Goal: Information Seeking & Learning: Get advice/opinions

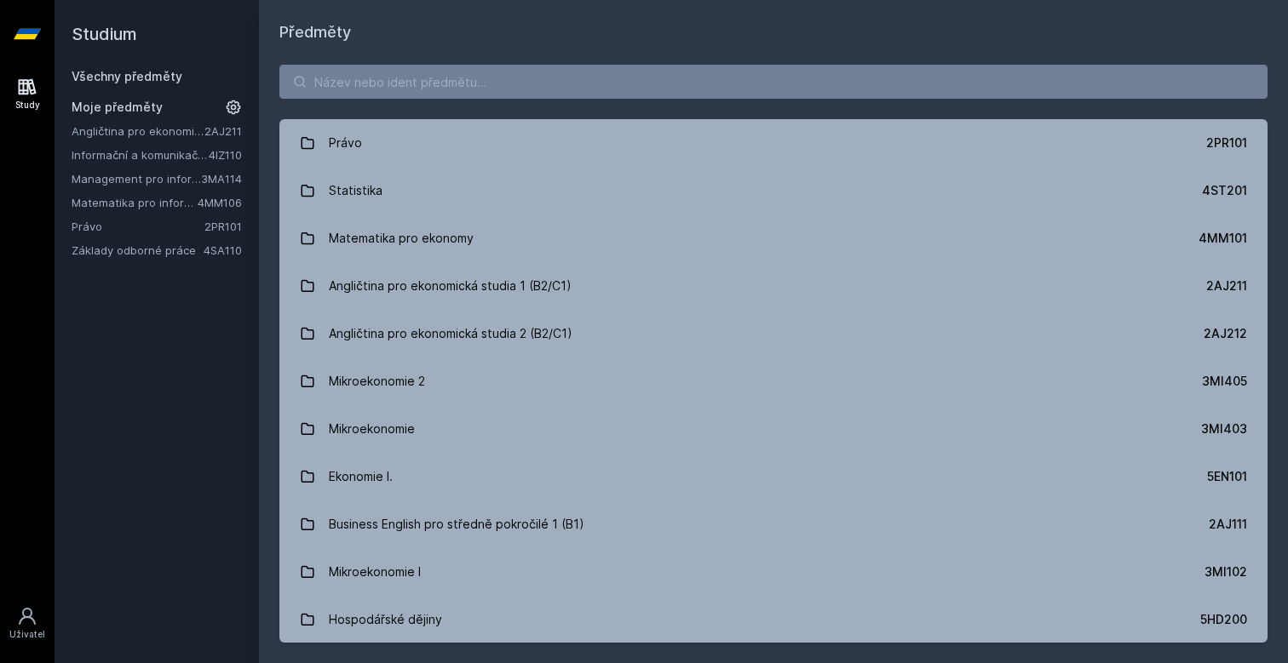
click at [105, 206] on link "Matematika pro informatiky" at bounding box center [135, 202] width 126 height 17
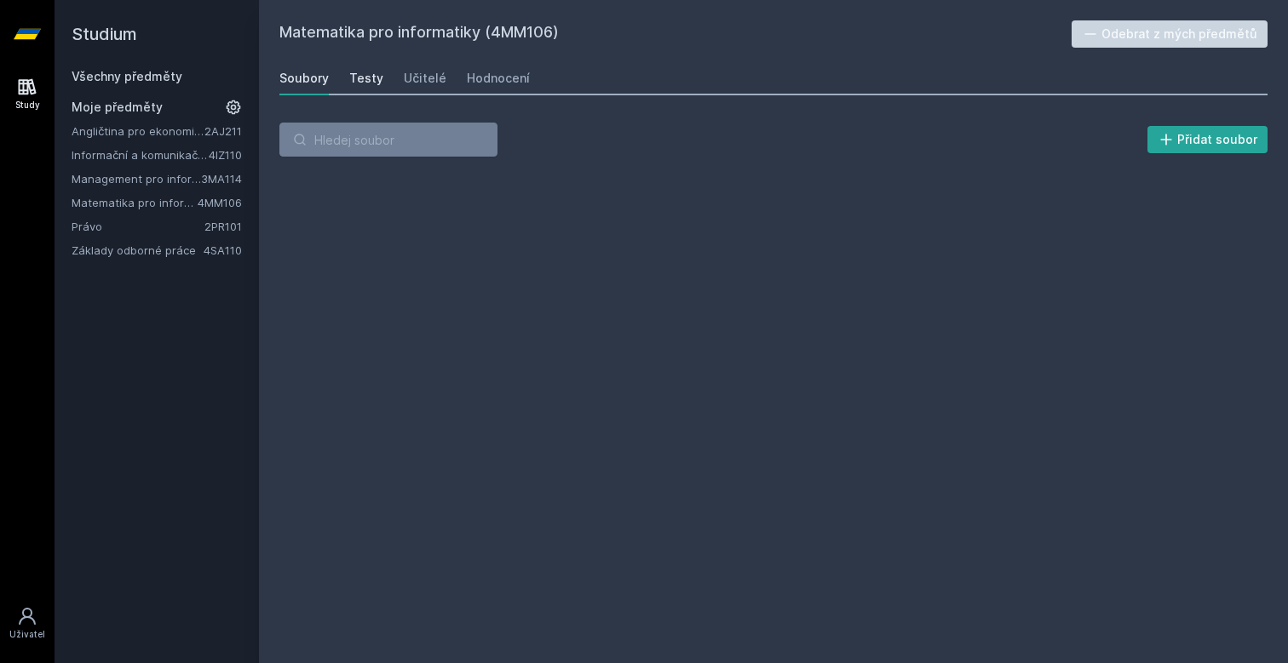
click at [366, 77] on div "Testy" at bounding box center [366, 78] width 34 height 17
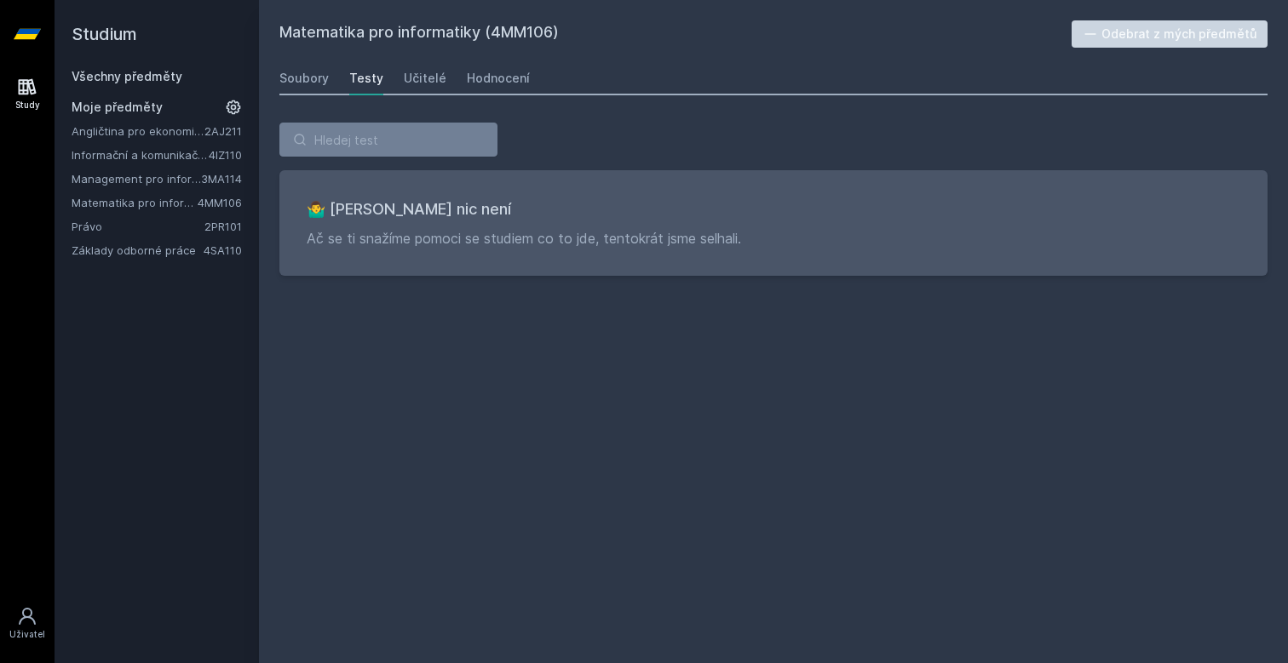
click at [396, 76] on div "Soubory Testy Učitelé Hodnocení" at bounding box center [773, 78] width 988 height 34
click at [406, 77] on div "Učitelé" at bounding box center [425, 78] width 43 height 17
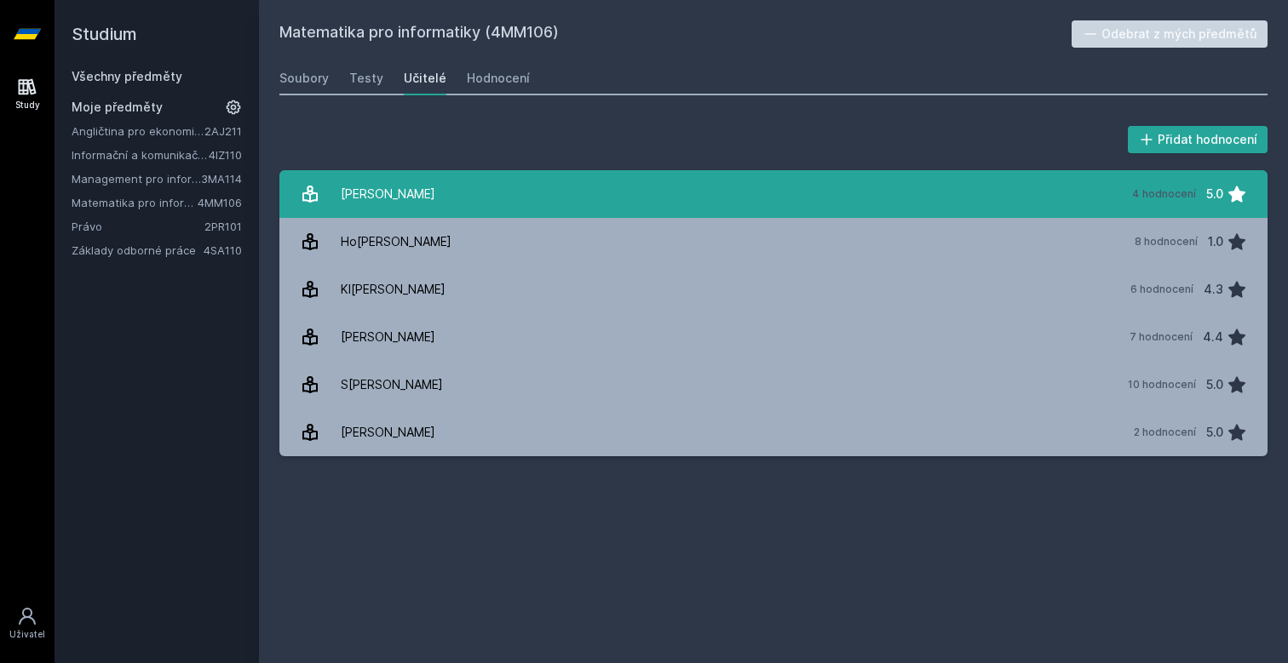
click at [461, 188] on link "Do[PERSON_NAME] 4 hodnocení 5.0" at bounding box center [773, 194] width 988 height 48
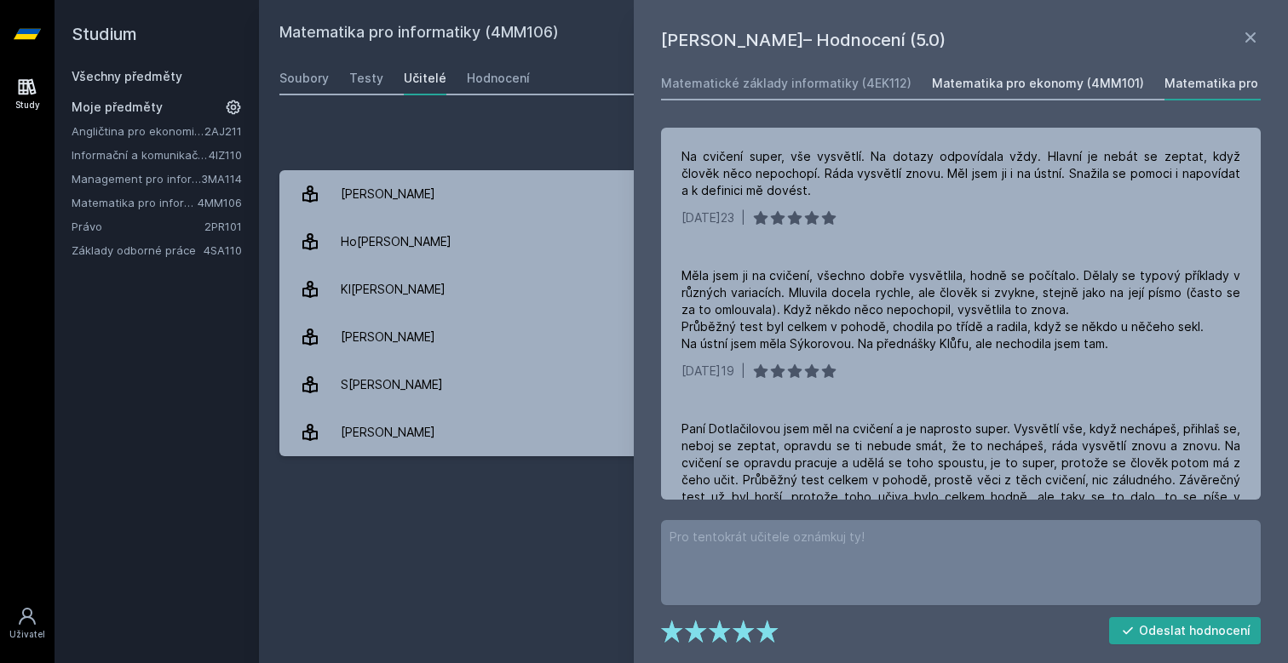
click at [970, 88] on div "Matematika pro ekonomy (4MM101)" at bounding box center [1038, 83] width 212 height 17
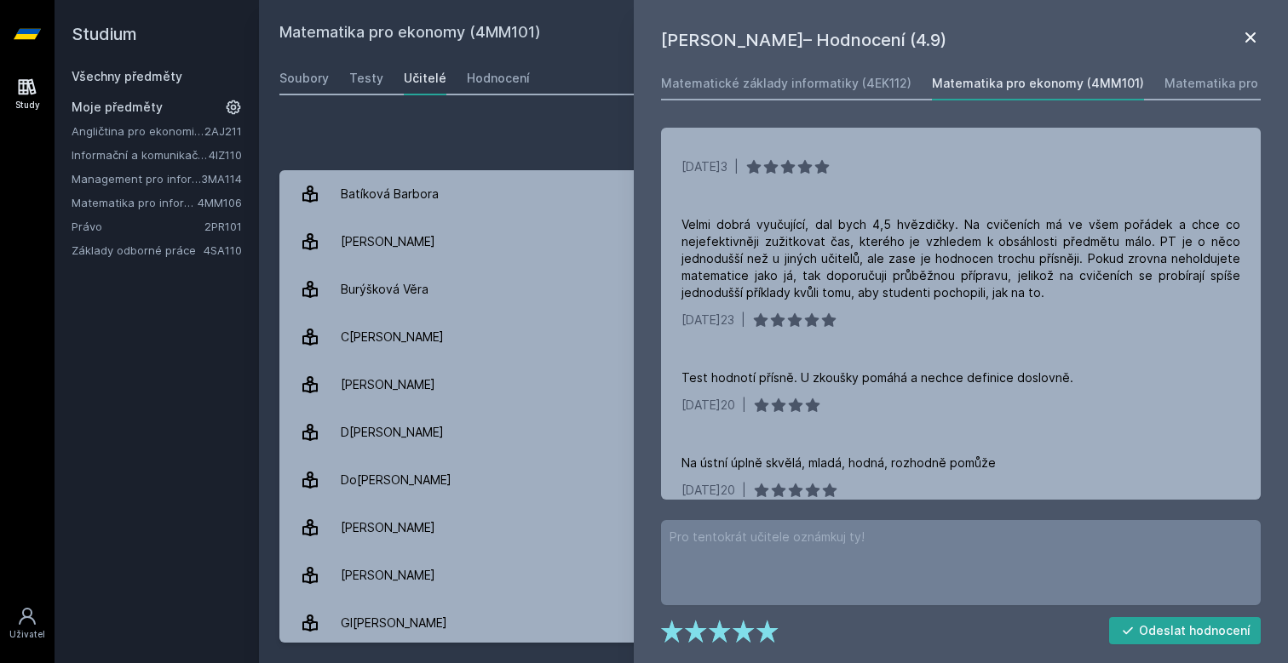
click at [1254, 34] on icon at bounding box center [1250, 37] width 10 height 10
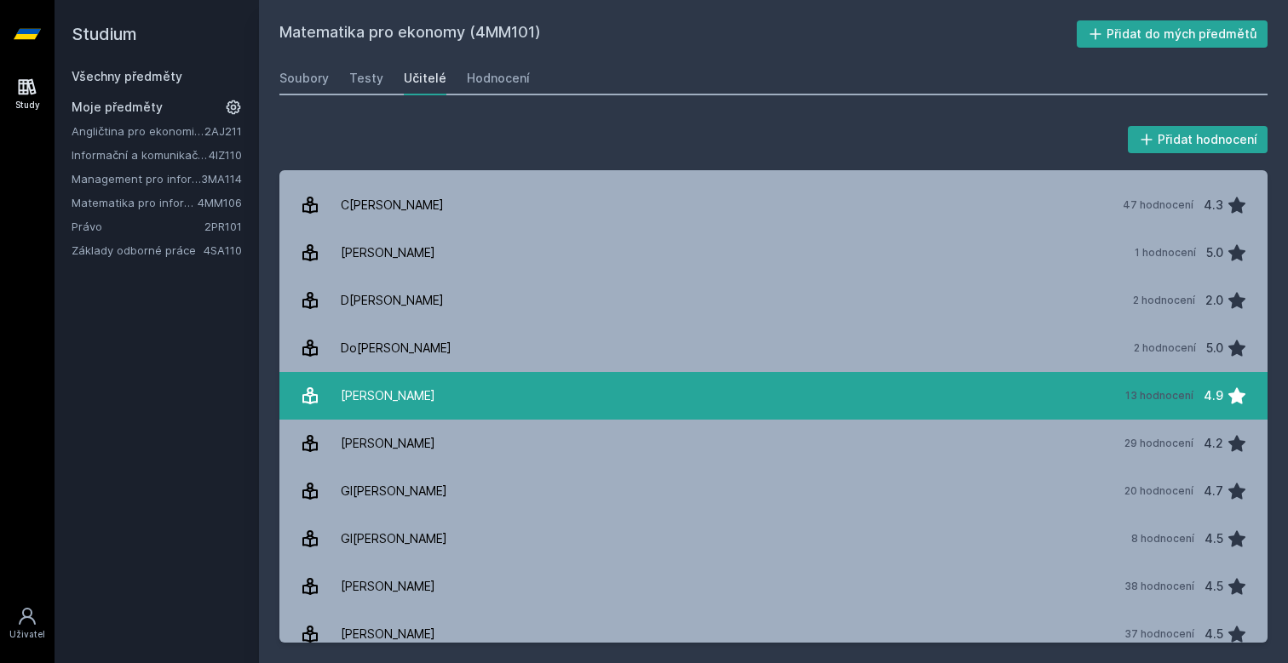
scroll to position [148, 0]
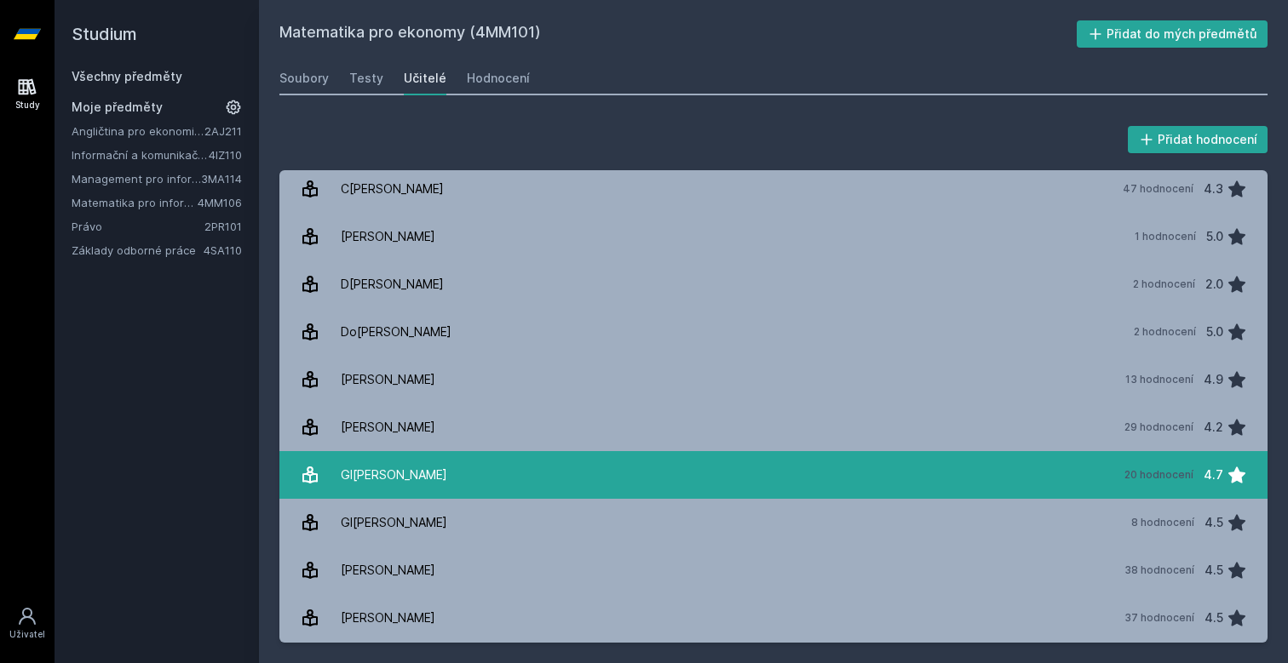
click at [496, 471] on link "Gl[PERSON_NAME] 20 hodnocení 4.7" at bounding box center [773, 475] width 988 height 48
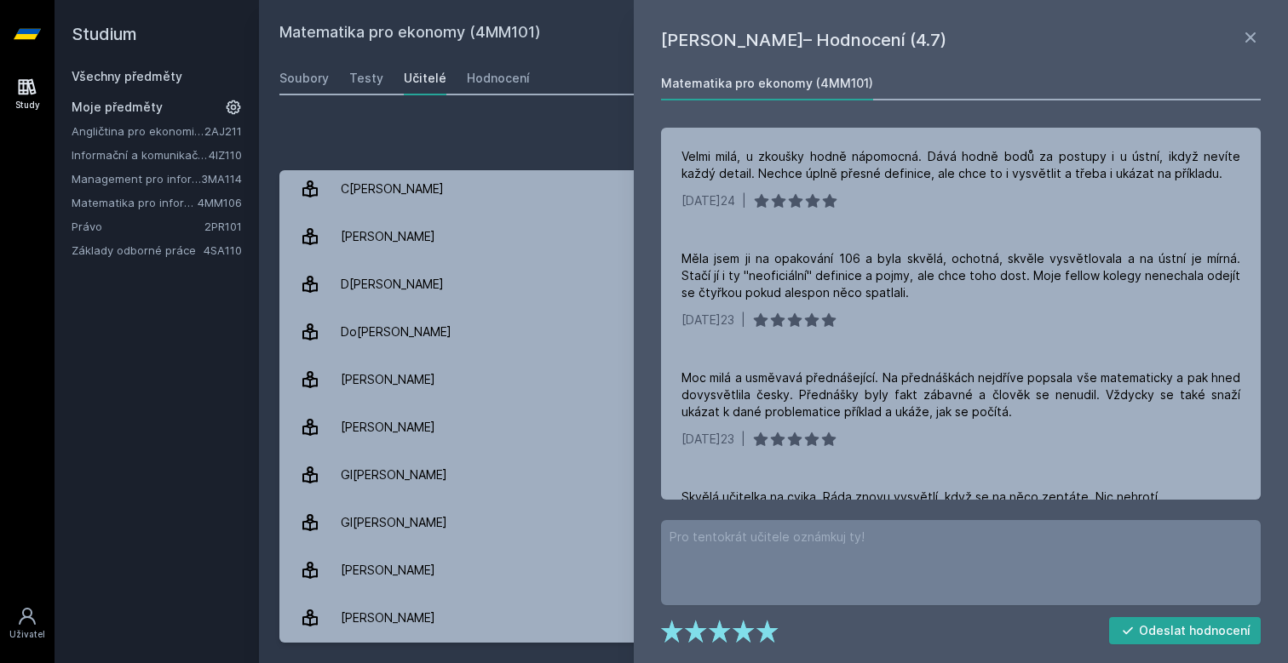
click at [1253, 48] on link at bounding box center [1250, 40] width 20 height 26
